Goal: Task Accomplishment & Management: Manage account settings

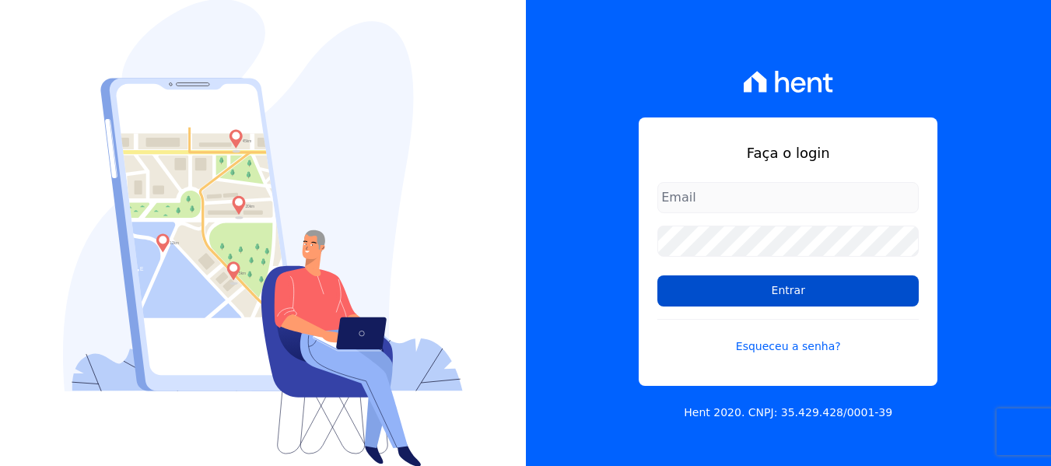
type input "[EMAIL_ADDRESS][DOMAIN_NAME]"
click at [812, 289] on input "Entrar" at bounding box center [787, 290] width 261 height 31
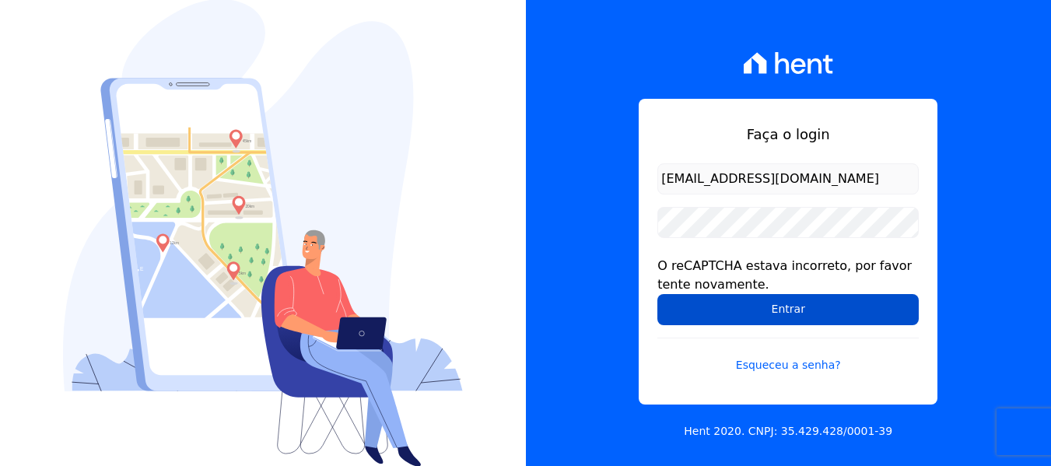
click at [760, 306] on input "Entrar" at bounding box center [787, 309] width 261 height 31
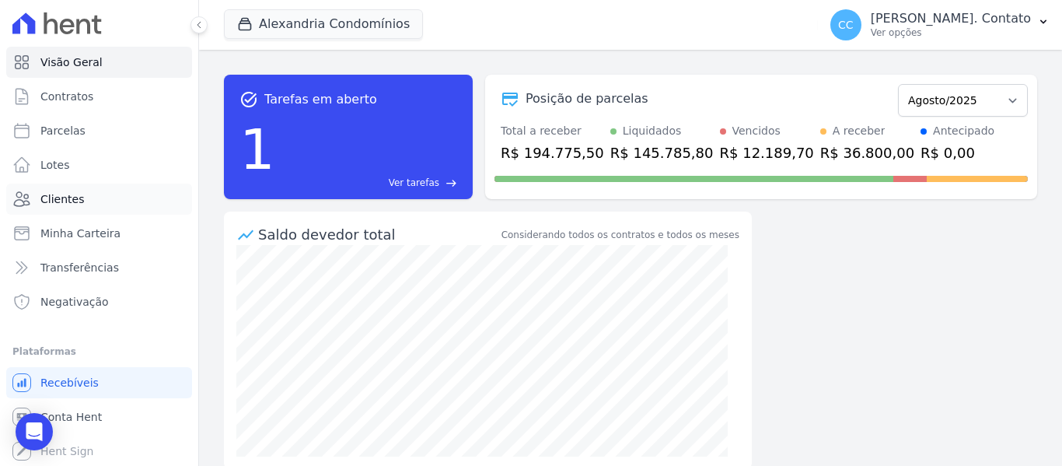
click at [62, 194] on span "Clientes" at bounding box center [62, 199] width 44 height 16
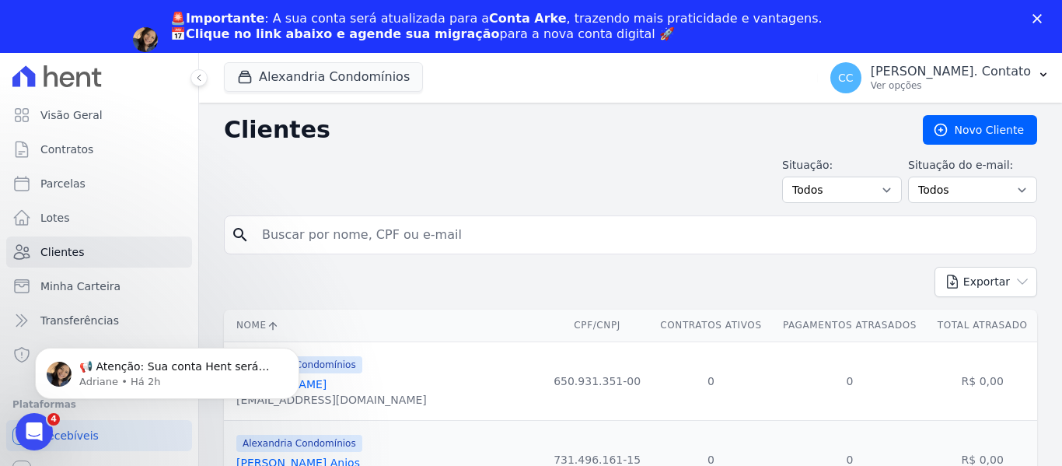
click at [1037, 9] on div "🚨Importante : A sua conta será atualizada para a Conta Arke , trazendo mais pra…" at bounding box center [531, 39] width 1062 height 67
click at [1036, 19] on icon "Fechar" at bounding box center [1037, 18] width 9 height 9
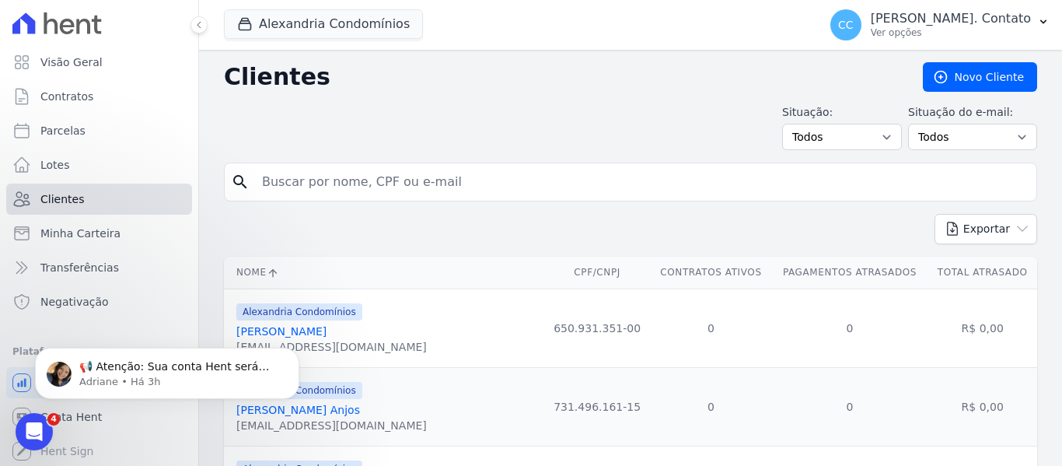
click at [90, 191] on link "Clientes" at bounding box center [99, 199] width 186 height 31
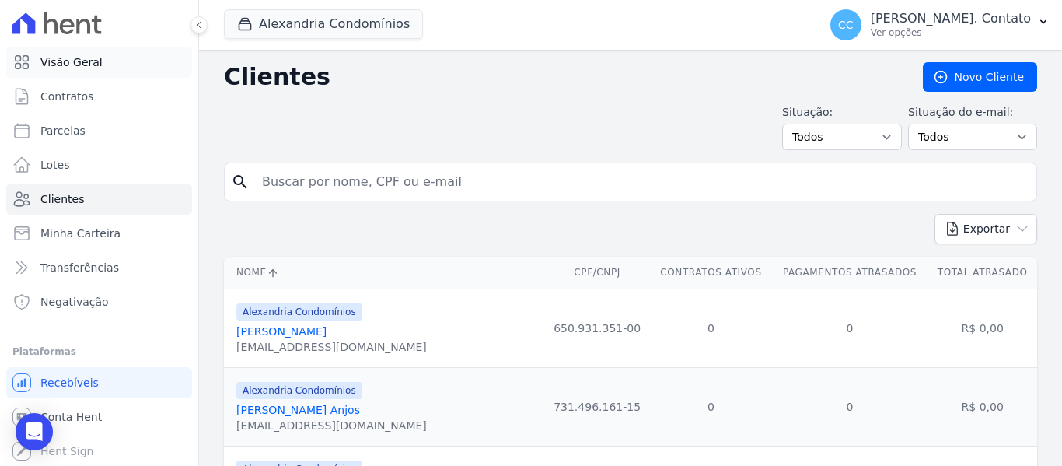
click at [74, 56] on span "Visão Geral" at bounding box center [71, 62] width 62 height 16
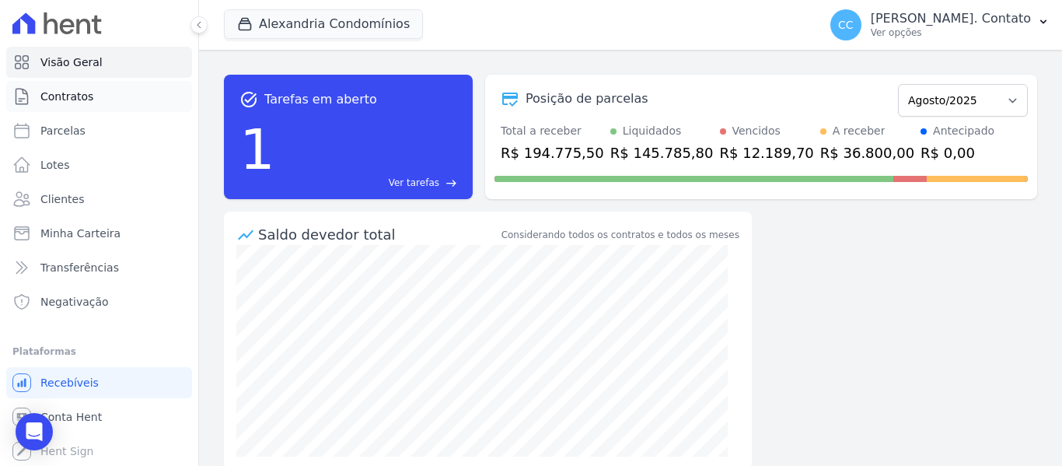
click at [86, 100] on span "Contratos" at bounding box center [66, 97] width 53 height 16
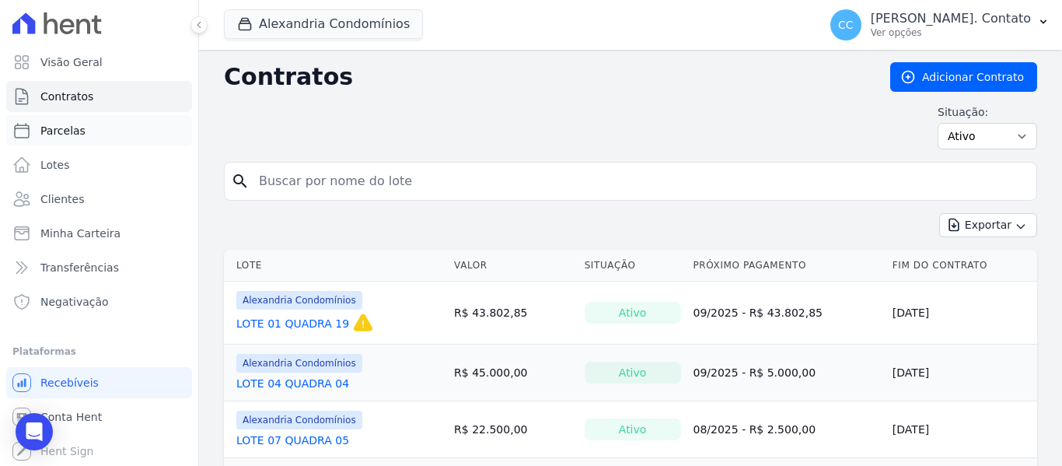
click at [72, 129] on span "Parcelas" at bounding box center [62, 131] width 45 height 16
select select
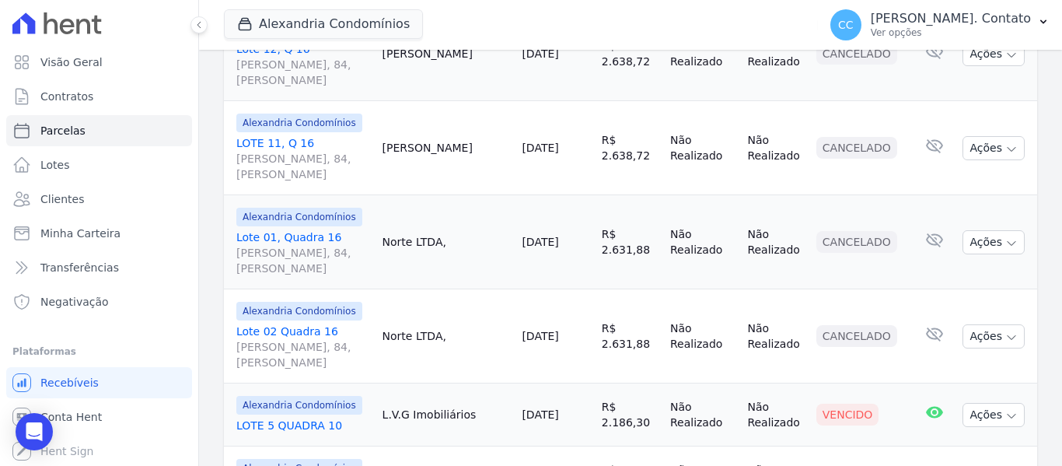
scroll to position [933, 0]
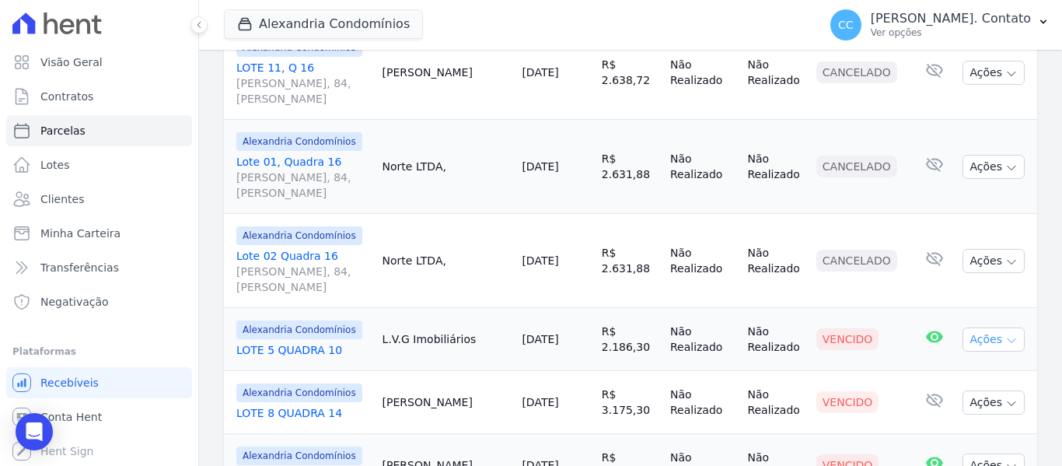
click at [1006, 334] on icon "button" at bounding box center [1012, 340] width 12 height 12
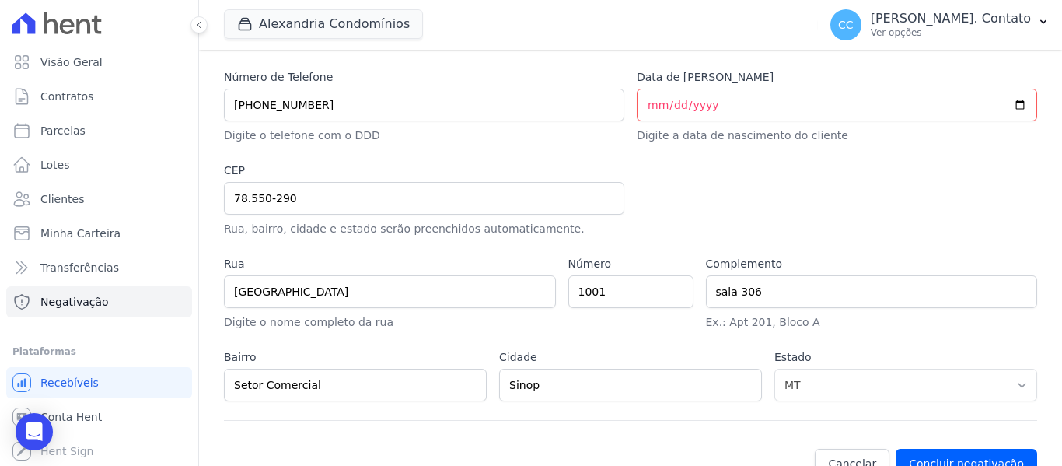
scroll to position [856, 0]
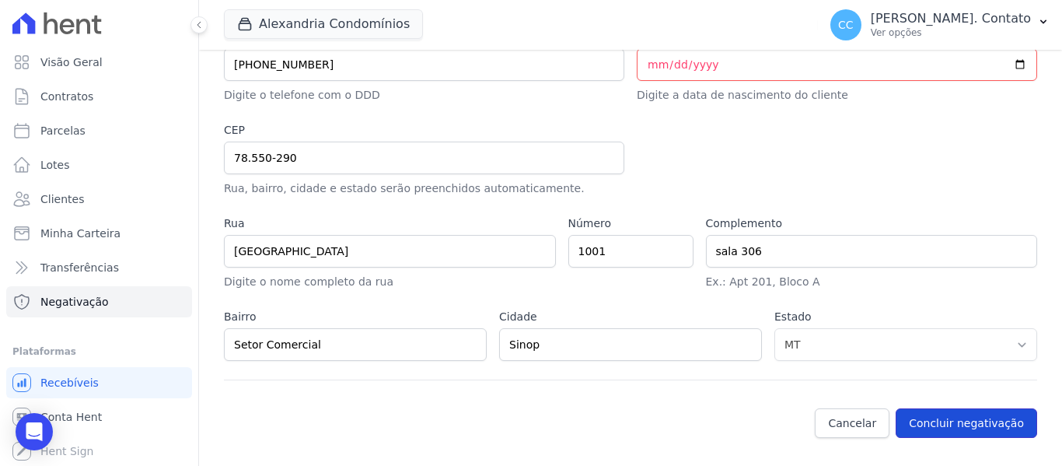
click at [934, 416] on button "Concluir negativação" at bounding box center [967, 423] width 142 height 30
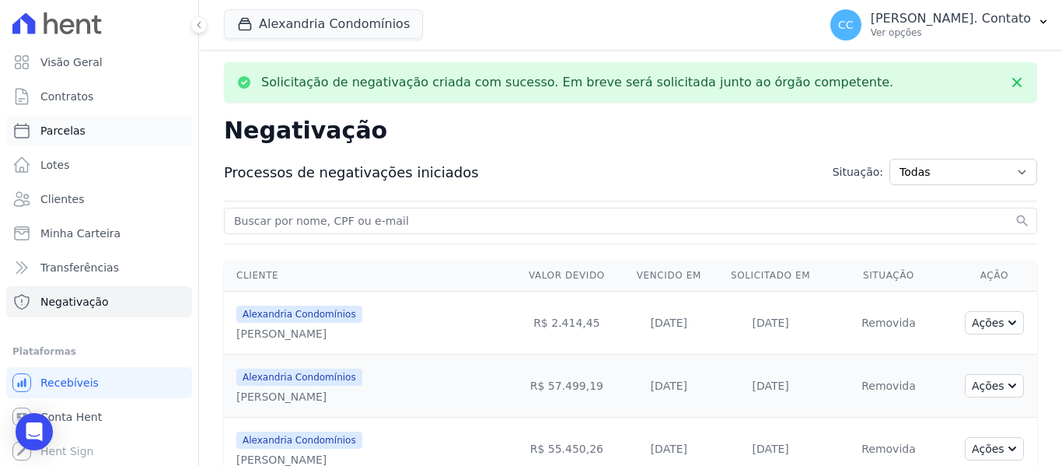
click at [77, 131] on span "Parcelas" at bounding box center [62, 131] width 45 height 16
select select
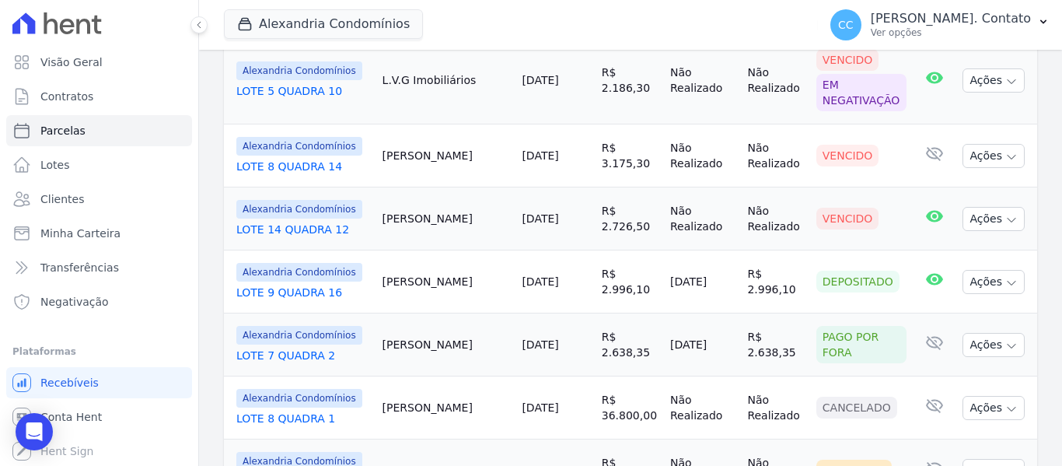
scroll to position [1244, 0]
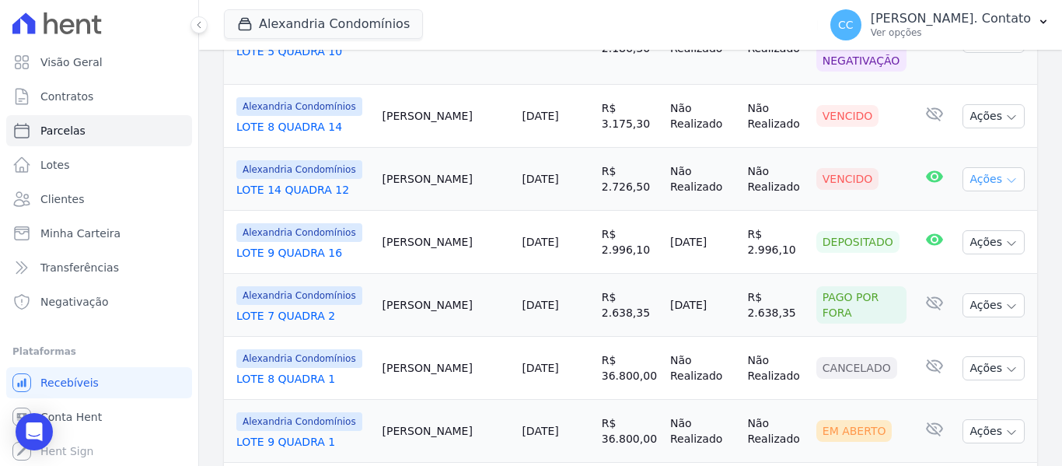
click at [1006, 174] on icon "button" at bounding box center [1012, 180] width 12 height 12
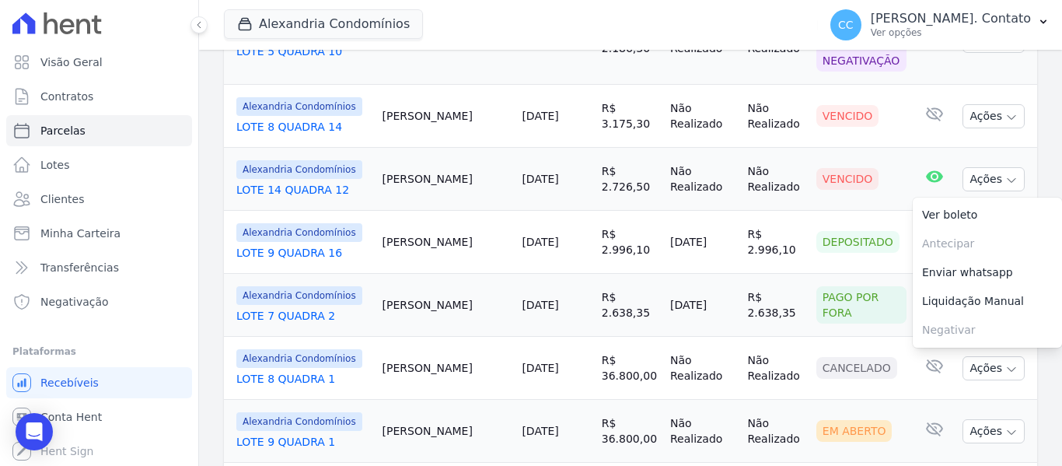
click at [627, 148] on td "R$ 2.726,50" at bounding box center [630, 179] width 68 height 63
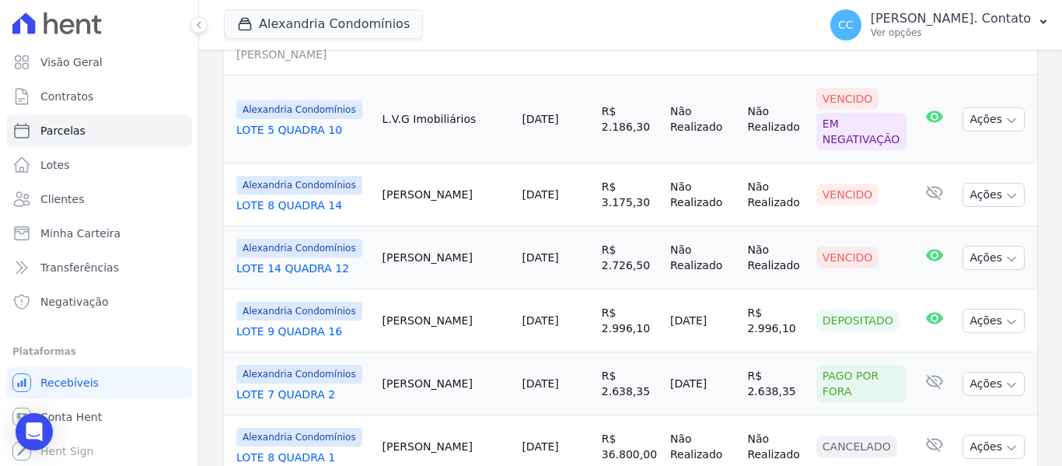
scroll to position [1088, 0]
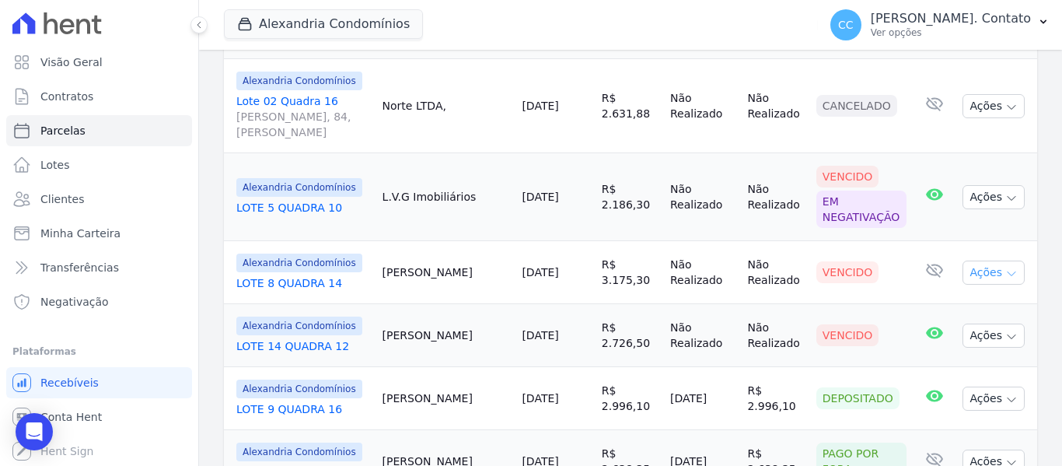
click at [988, 261] on button "Ações" at bounding box center [994, 273] width 62 height 24
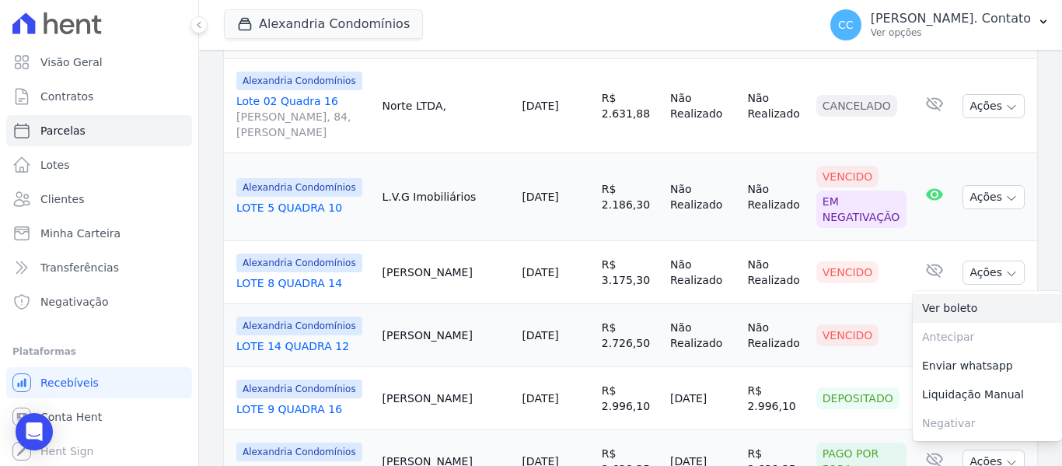
click at [957, 294] on link "Ver boleto" at bounding box center [987, 308] width 149 height 29
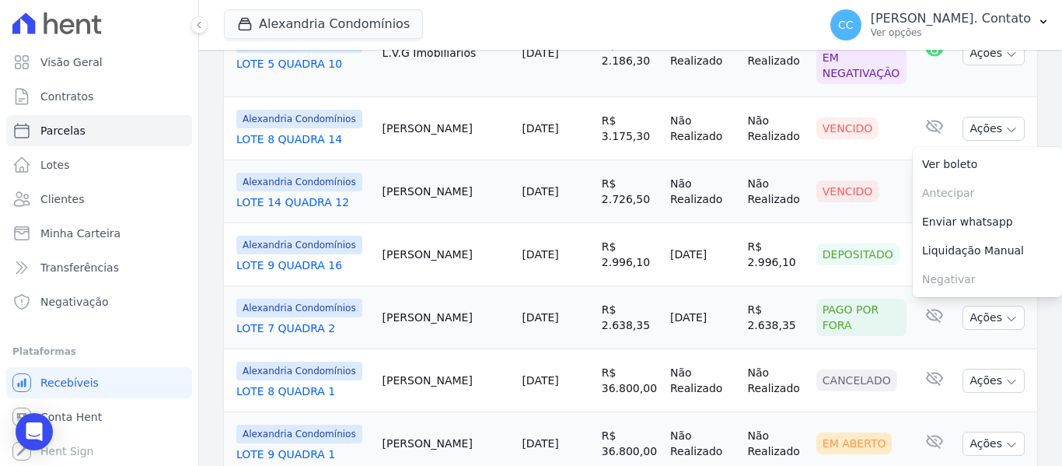
scroll to position [1244, 0]
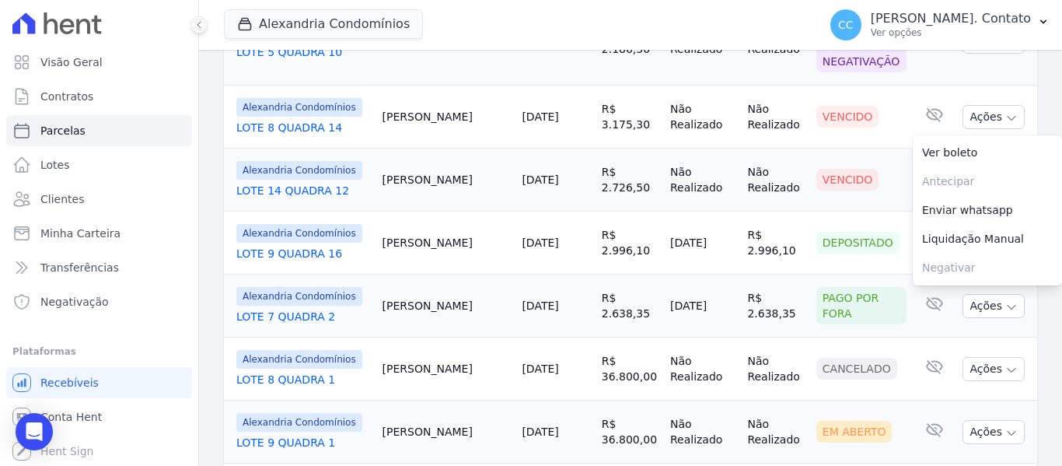
click at [873, 169] on div "Vencido" at bounding box center [862, 180] width 90 height 22
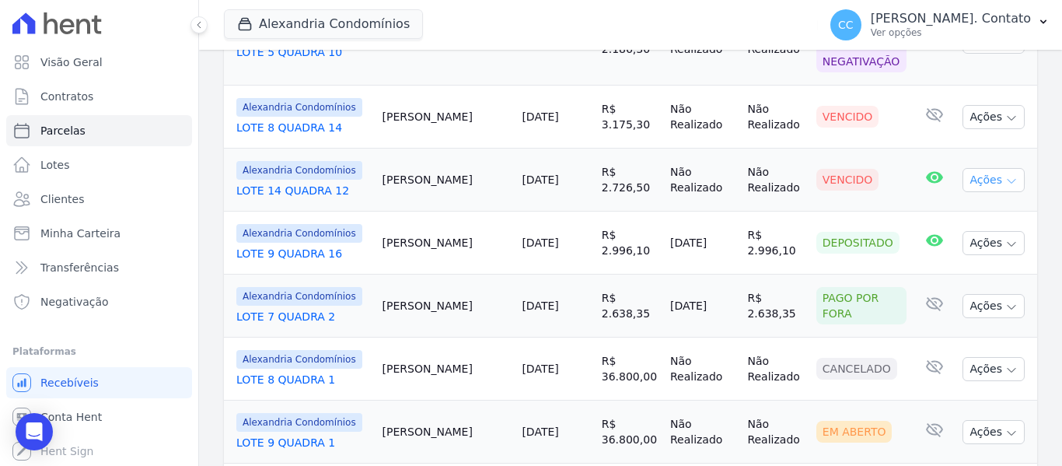
click at [1001, 168] on button "Ações" at bounding box center [994, 180] width 62 height 24
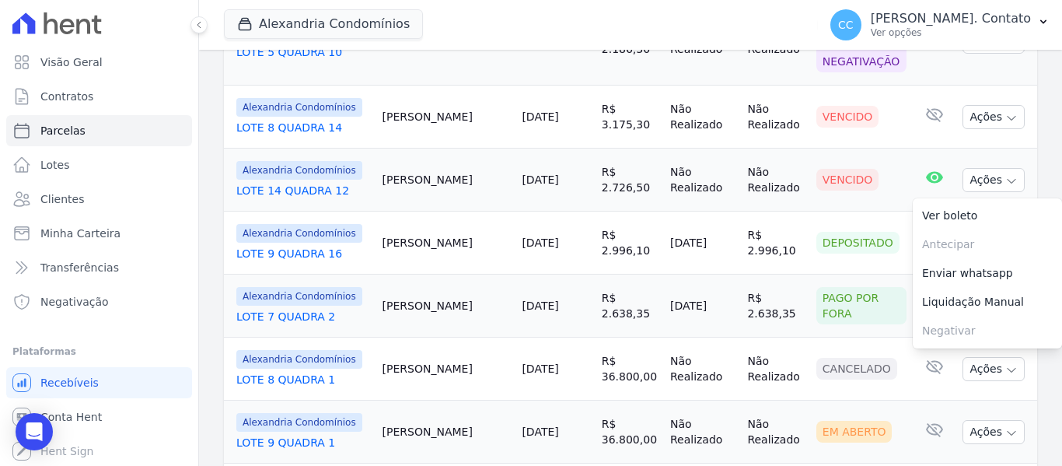
click at [334, 183] on link "LOTE 14 QUADRA 12" at bounding box center [303, 191] width 134 height 16
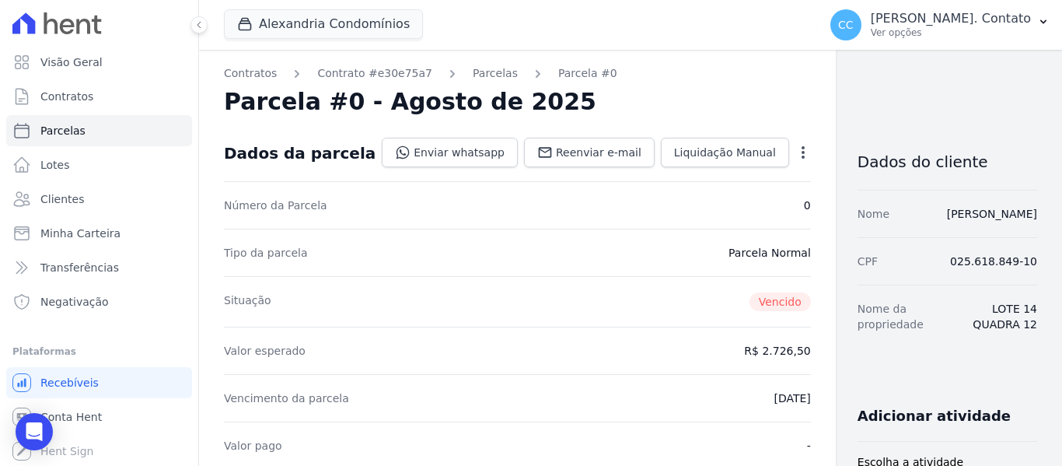
click at [796, 151] on icon "button" at bounding box center [804, 153] width 16 height 16
click at [699, 200] on link "Cancelar Parcela" at bounding box center [736, 201] width 137 height 28
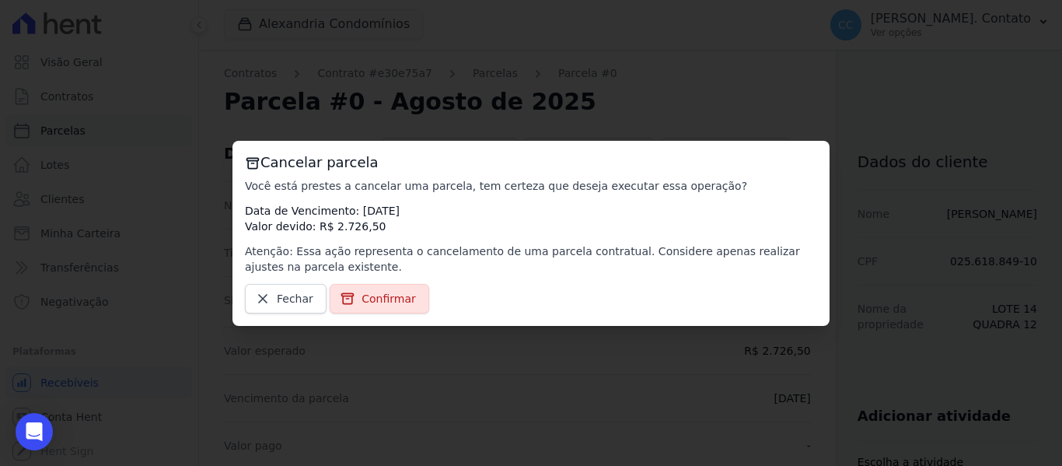
click at [405, 297] on span "Confirmar" at bounding box center [389, 299] width 54 height 16
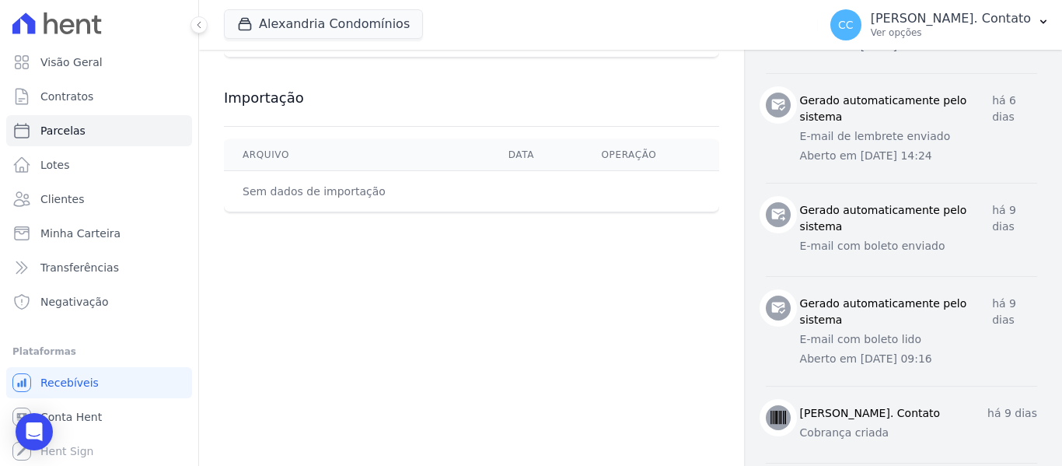
scroll to position [827, 0]
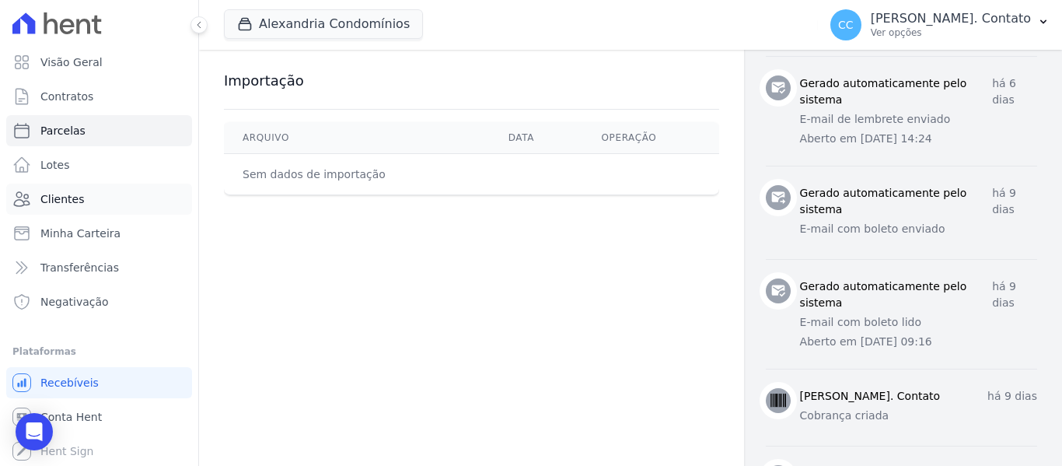
drag, startPoint x: 57, startPoint y: 196, endPoint x: 66, endPoint y: 196, distance: 9.3
click at [58, 196] on span "Clientes" at bounding box center [62, 199] width 44 height 16
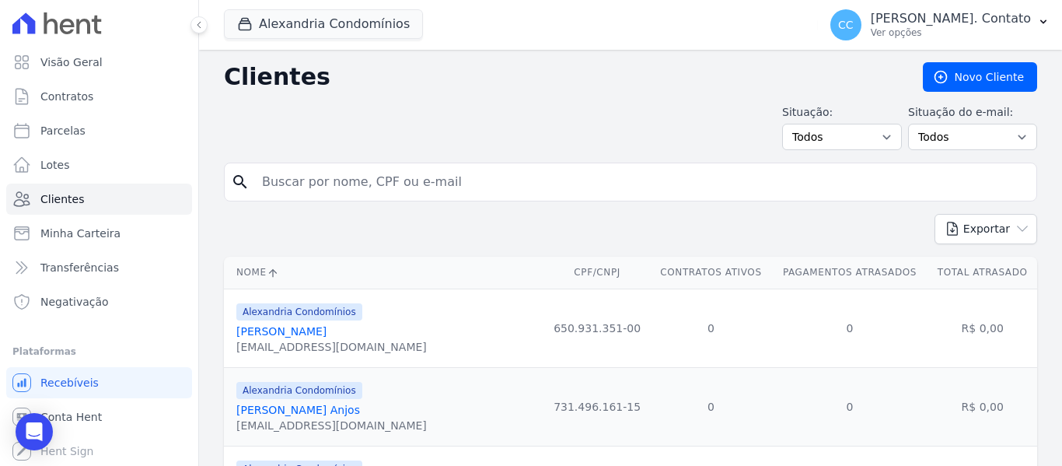
drag, startPoint x: 346, startPoint y: 174, endPoint x: 354, endPoint y: 173, distance: 7.9
click at [346, 174] on input "search" at bounding box center [642, 181] width 778 height 31
type input "m"
click at [72, 126] on span "Parcelas" at bounding box center [62, 131] width 45 height 16
select select
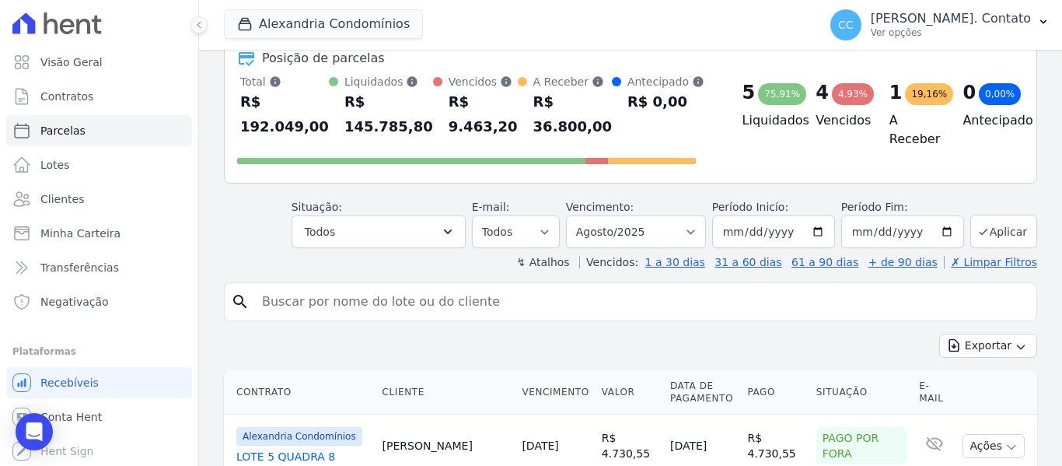
scroll to position [233, 0]
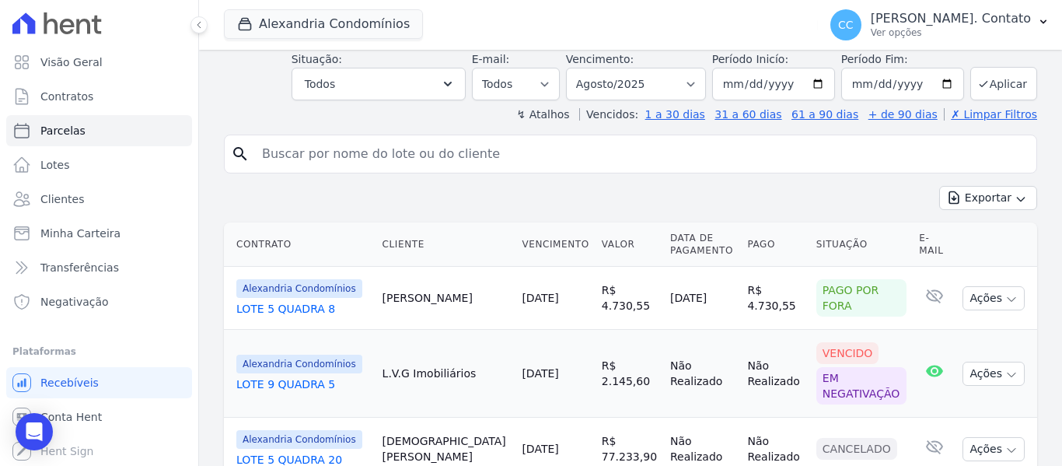
click at [303, 149] on input "search" at bounding box center [642, 153] width 778 height 31
type input "maylon"
select select
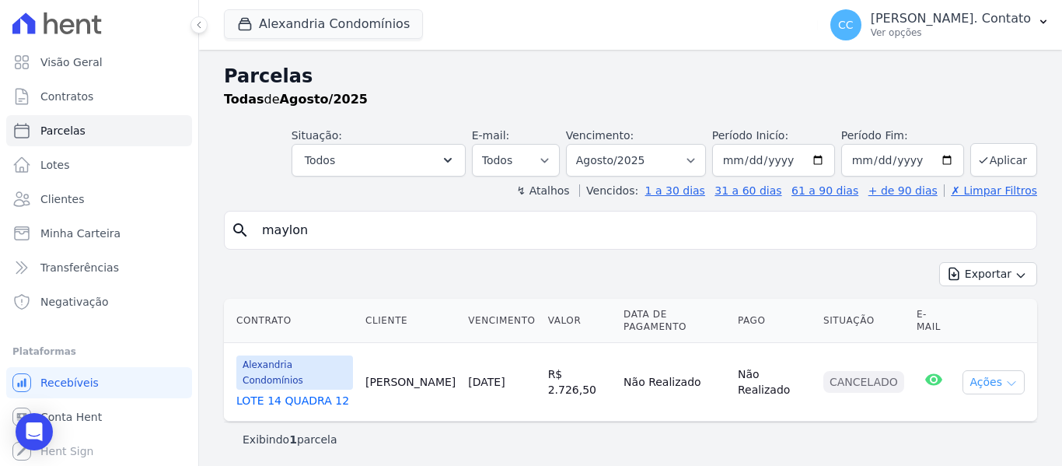
click at [1009, 382] on icon "button" at bounding box center [1012, 384] width 8 height 4
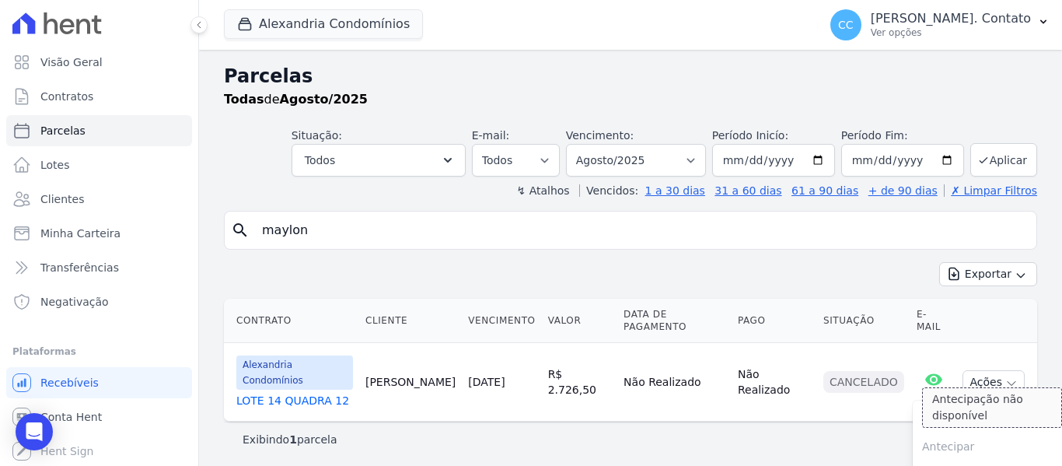
scroll to position [65, 0]
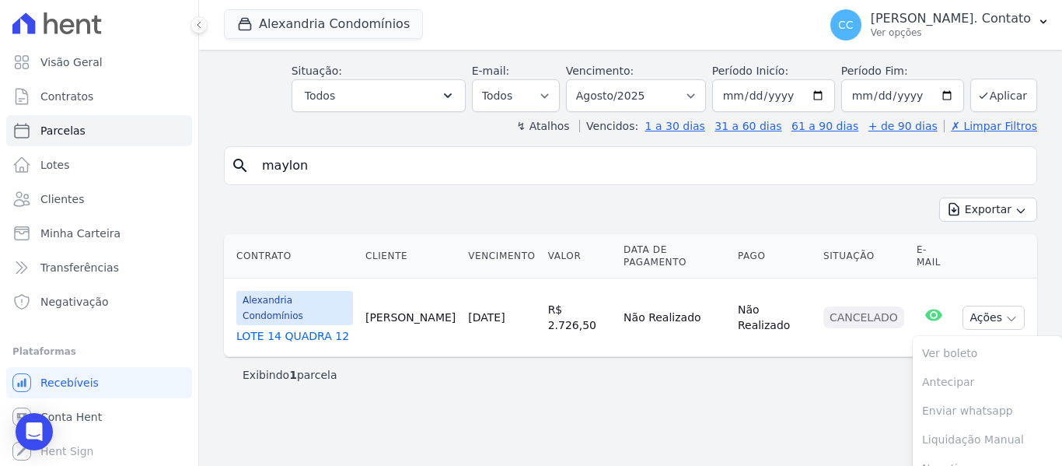
click at [317, 328] on link "LOTE 14 QUADRA 12" at bounding box center [294, 336] width 117 height 16
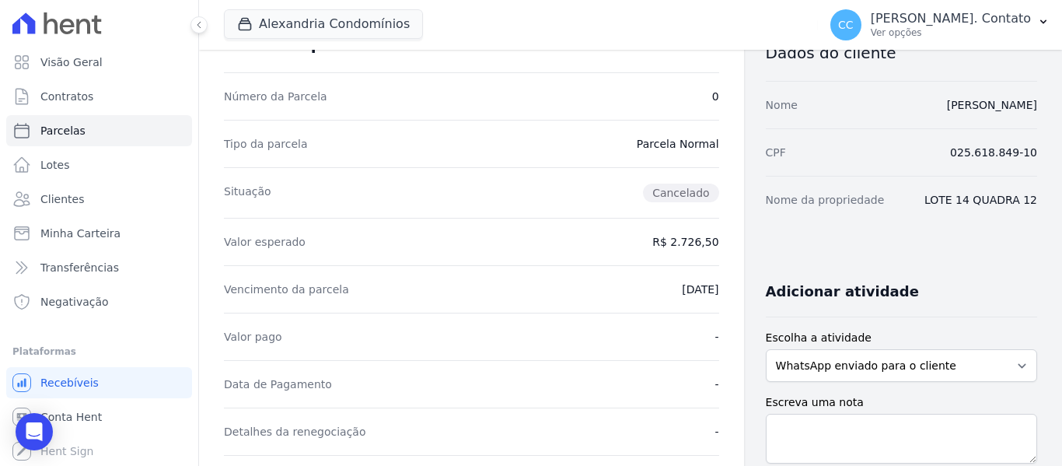
scroll to position [78, 0]
